Goal: Check status: Check status

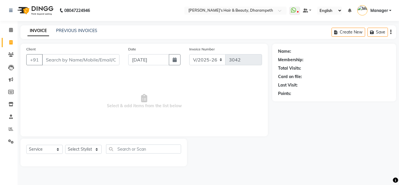
select select "4860"
select select "service"
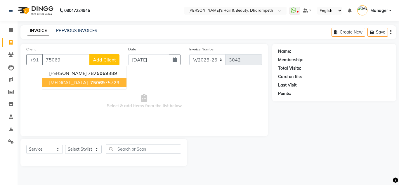
click at [89, 82] on ngb-highlight "75069 75729" at bounding box center [104, 83] width 30 height 6
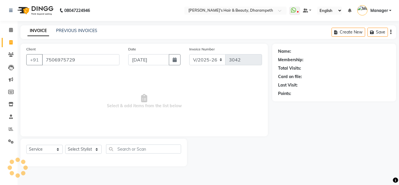
type input "7506975729"
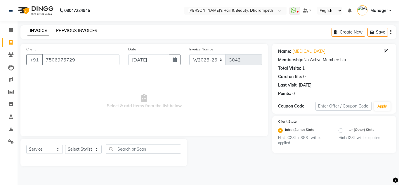
click at [77, 31] on link "PREVIOUS INVOICES" at bounding box center [76, 30] width 41 height 5
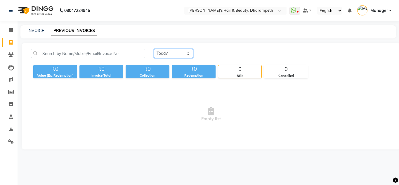
click at [154, 49] on select "[DATE] [DATE] Custom Range" at bounding box center [173, 53] width 39 height 9
select select "range"
click option "Custom Range" at bounding box center [0, 0] width 0 height 0
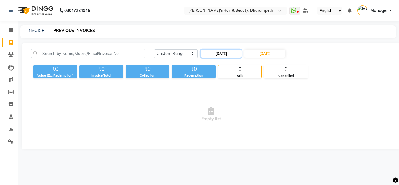
click at [217, 55] on input "[DATE]" at bounding box center [221, 54] width 41 height 8
select select "9"
select select "2025"
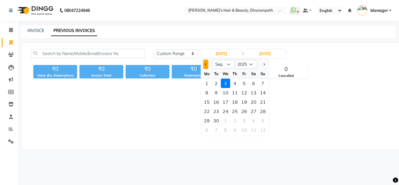
click at [206, 68] on button "Previous month" at bounding box center [205, 64] width 5 height 9
select select "6"
click at [253, 122] on div "28" at bounding box center [253, 120] width 9 height 9
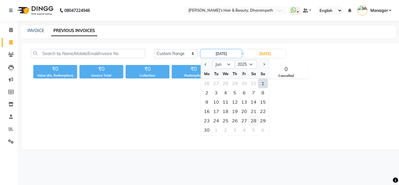
type input "[DATE]"
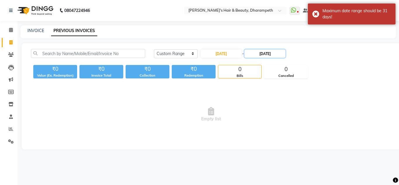
click at [268, 53] on input "[DATE]" at bounding box center [264, 54] width 41 height 8
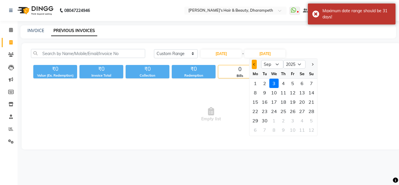
click at [253, 65] on button "Previous month" at bounding box center [254, 64] width 5 height 9
select select "6"
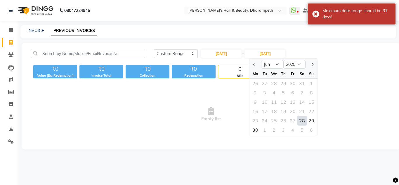
click at [303, 122] on div "28" at bounding box center [301, 120] width 9 height 9
type input "[DATE]"
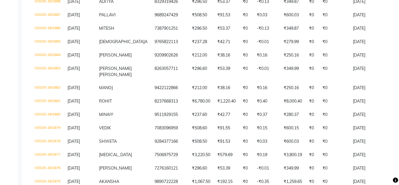
scroll to position [262, 0]
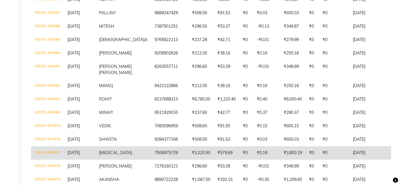
click at [51, 154] on td "V/2025-26/1877" at bounding box center [47, 153] width 33 height 13
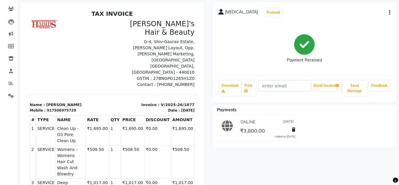
scroll to position [46, 0]
